Goal: Task Accomplishment & Management: Manage account settings

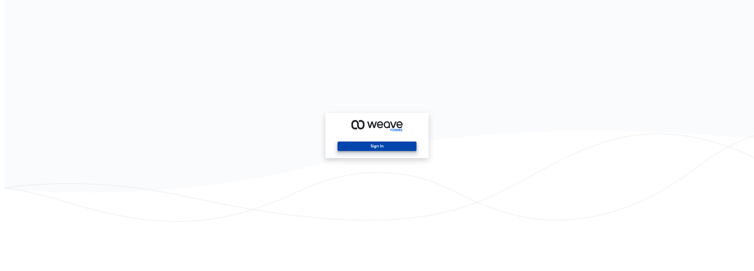
click at [374, 141] on div "Sign In" at bounding box center [376, 135] width 103 height 45
click at [379, 147] on button "Sign In" at bounding box center [376, 145] width 79 height 9
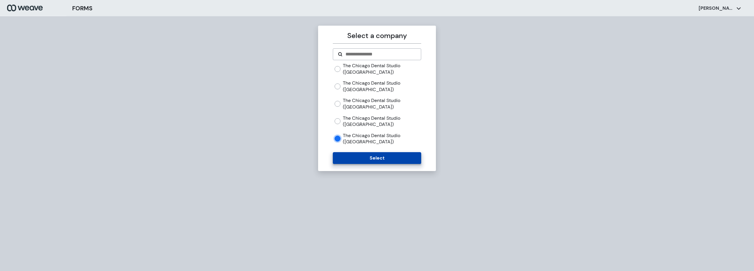
click at [350, 154] on button "Select" at bounding box center [377, 158] width 88 height 12
